Goal: Transaction & Acquisition: Book appointment/travel/reservation

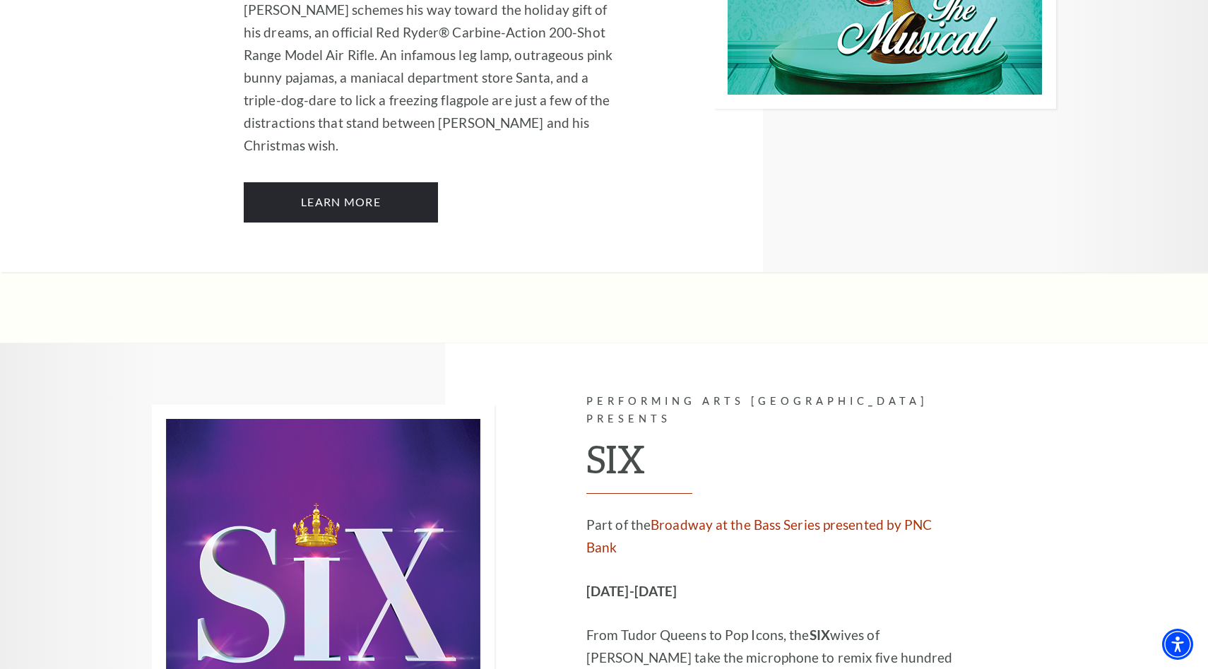
scroll to position [5164, 0]
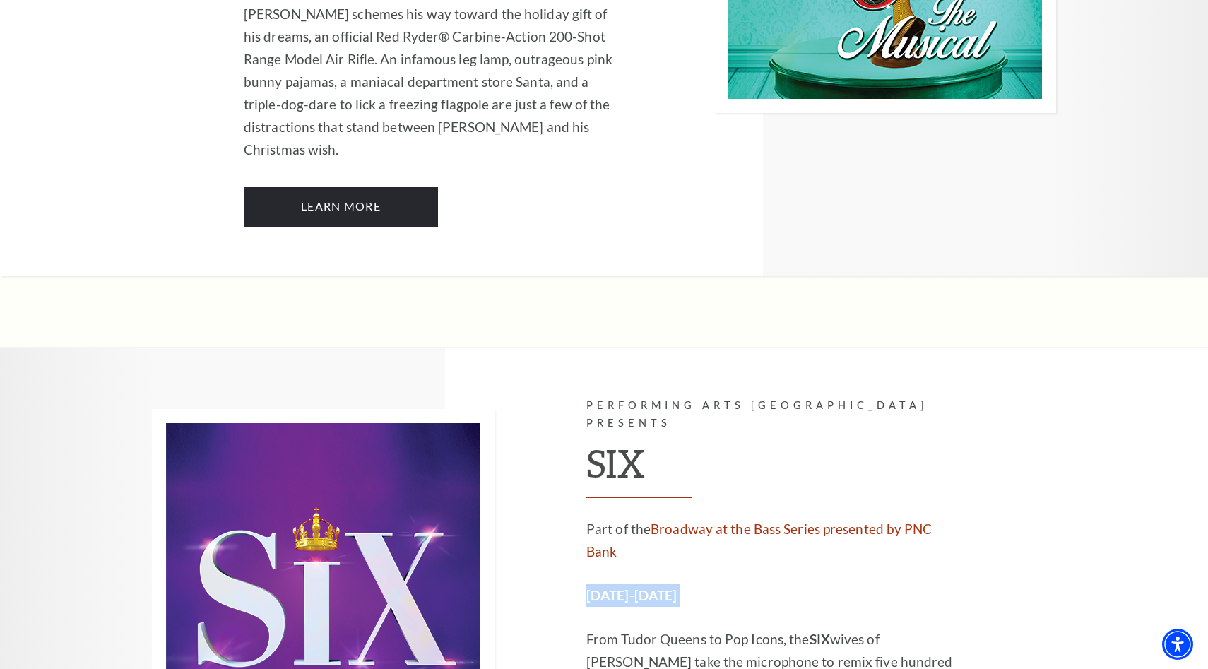
drag, startPoint x: 587, startPoint y: 218, endPoint x: 722, endPoint y: 235, distance: 136.0
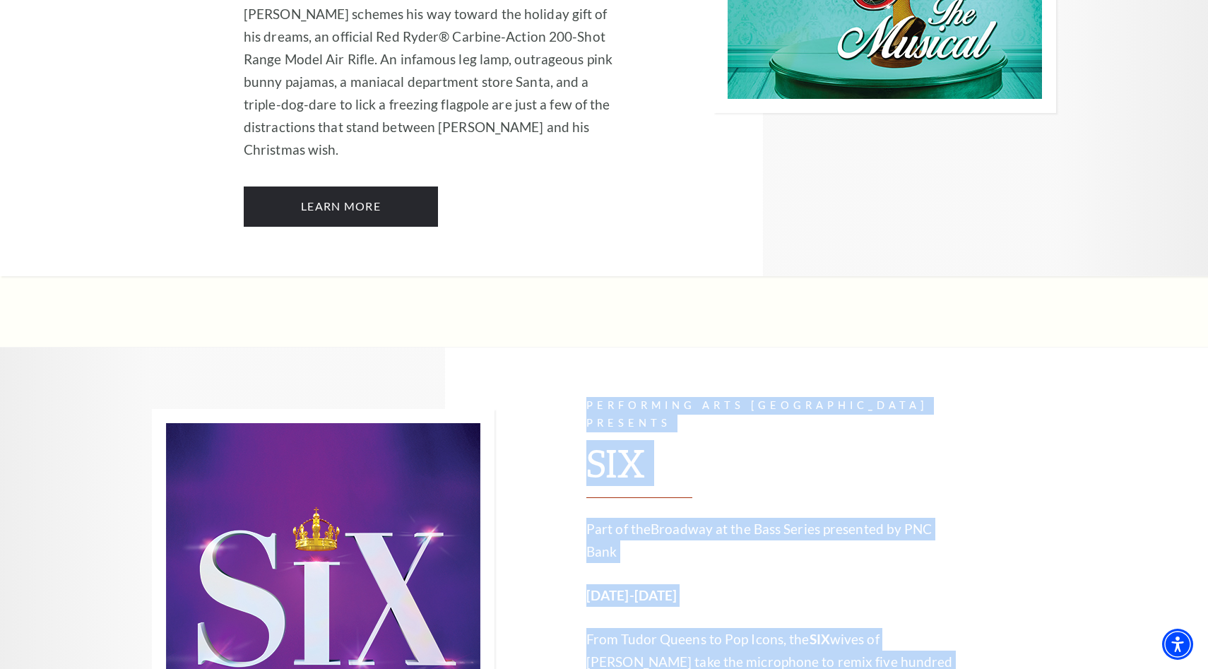
drag, startPoint x: 583, startPoint y: 260, endPoint x: 788, endPoint y: 330, distance: 216.5
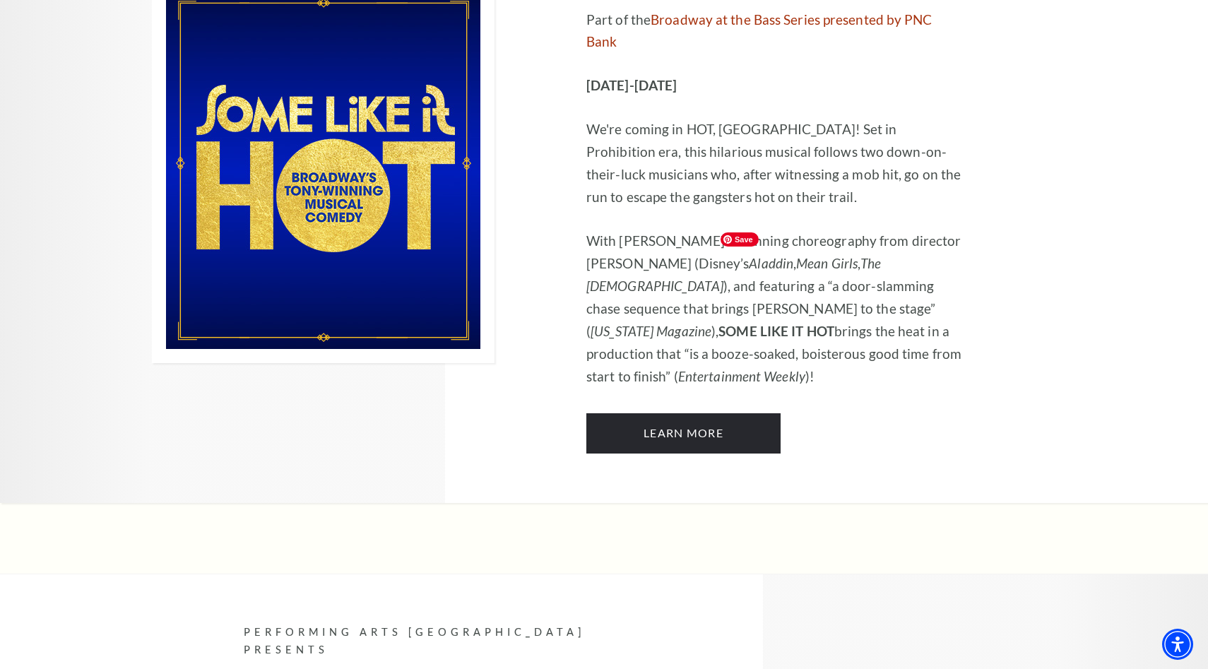
scroll to position [6836, 0]
